Goal: Communication & Community: Answer question/provide support

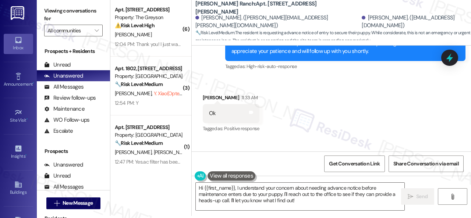
scroll to position [2572, 0]
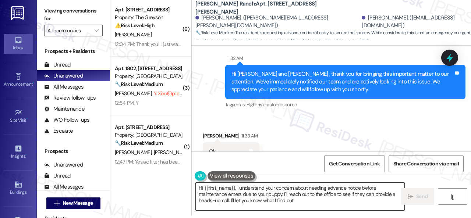
click at [308, 201] on textarea "Hi {{first_name}}, I understand your concern about needing advance notice befor…" at bounding box center [300, 197] width 209 height 28
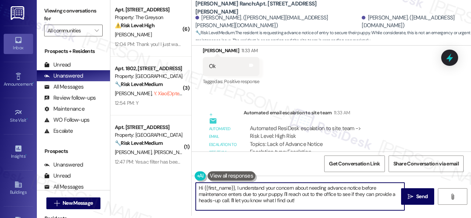
scroll to position [2723, 0]
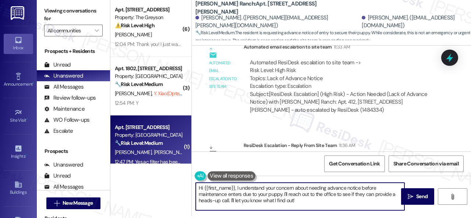
drag, startPoint x: 307, startPoint y: 201, endPoint x: 150, endPoint y: 158, distance: 162.5
click at [152, 159] on div "( 6 ) Apt. [STREET_ADDRESS] Property: The Greyson ⚠️ Risk Level: High The resid…" at bounding box center [290, 107] width 361 height 218
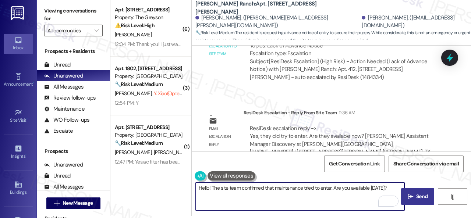
type textarea "Hello! The site team confirmed that maintenance tried to enter. Are you availab…"
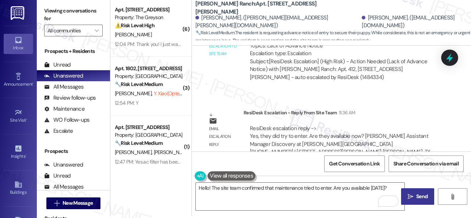
click at [416, 196] on span "Send" at bounding box center [421, 197] width 11 height 8
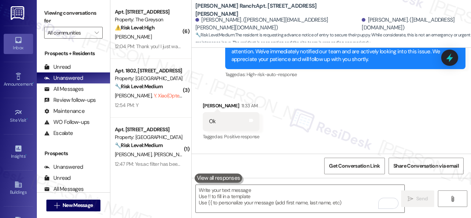
scroll to position [2582, 0]
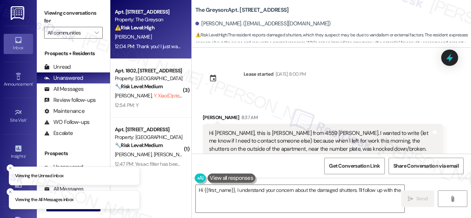
scroll to position [1237, 0]
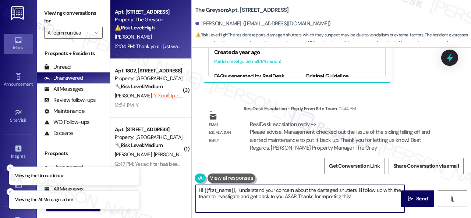
drag, startPoint x: 235, startPoint y: 191, endPoint x: 341, endPoint y: 195, distance: 105.7
click at [267, 190] on textarea "Hi {{first_name}}, I understand your concern about the damaged shutters. I'll f…" at bounding box center [300, 199] width 209 height 28
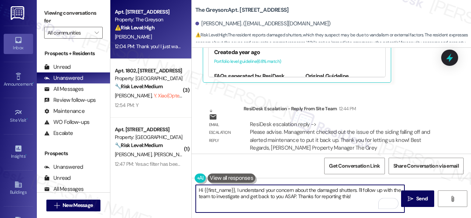
drag, startPoint x: 363, startPoint y: 198, endPoint x: 234, endPoint y: 189, distance: 128.8
click at [234, 189] on textarea "Hi {{first_name}}, I understand your concern about the damaged shutters. I'll f…" at bounding box center [300, 199] width 209 height 28
paste textarea "! The site team stated that management checked out the issue of the siding fall…"
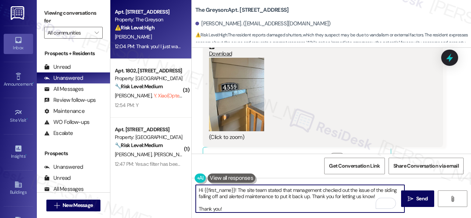
scroll to position [685, 0]
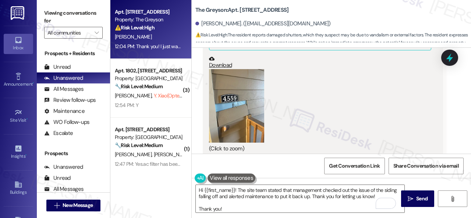
click at [243, 104] on button "Zoom image" at bounding box center [236, 106] width 55 height 74
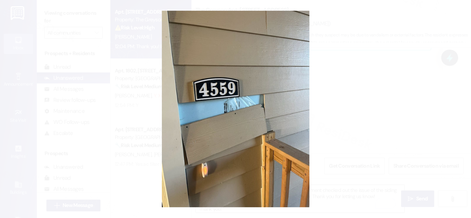
click at [275, 88] on button "Unzoom image" at bounding box center [235, 109] width 471 height 218
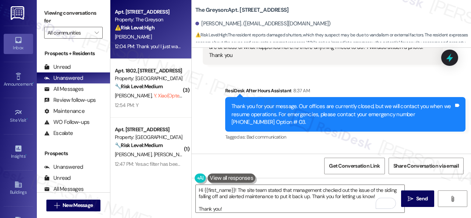
scroll to position [280, 0]
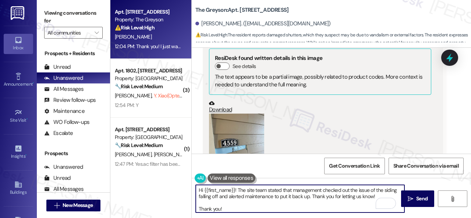
click at [238, 190] on textarea "Hi {{first_name}}! The site team stated that management checked out the issue o…" at bounding box center [300, 199] width 209 height 28
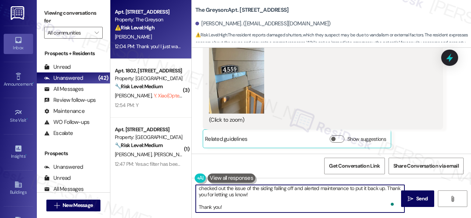
scroll to position [14, 0]
drag, startPoint x: 231, startPoint y: 205, endPoint x: 174, endPoint y: 199, distance: 57.0
click at [174, 199] on div "Apt. [STREET_ADDRESS] Property: The Greyson ⚠️ Risk Level: High The resident re…" at bounding box center [290, 109] width 361 height 218
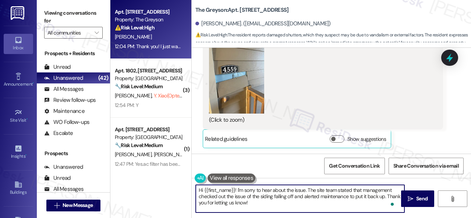
scroll to position [1, 0]
click at [339, 198] on textarea "Hi {{first_name}}! I'm sorry to hear about the issue. The site team stated that…" at bounding box center [300, 199] width 209 height 28
type textarea "Hi {{first_name}}! I'm sorry to hear about the issue. The site team stated that…"
click at [408, 194] on button " Send" at bounding box center [417, 199] width 33 height 17
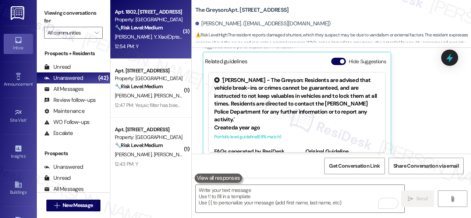
click at [160, 36] on span "[PERSON_NAME] (Opted Out)" at bounding box center [173, 36] width 39 height 7
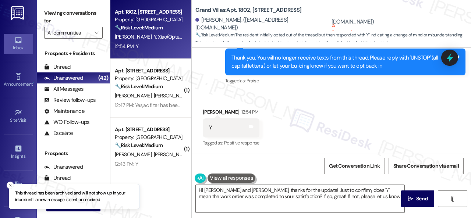
type textarea "Hi [PERSON_NAME] and [PERSON_NAME], thanks for the update! Just to confirm, doe…"
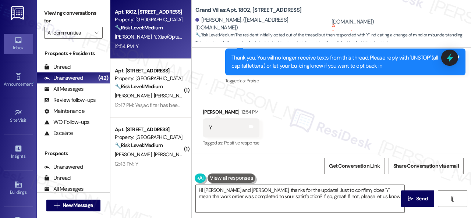
click at [326, 108] on div "Received via SMS [PERSON_NAME] 12:54 PM Y Tags and notes Tagged as: Positive re…" at bounding box center [331, 123] width 279 height 62
